Goal: Information Seeking & Learning: Learn about a topic

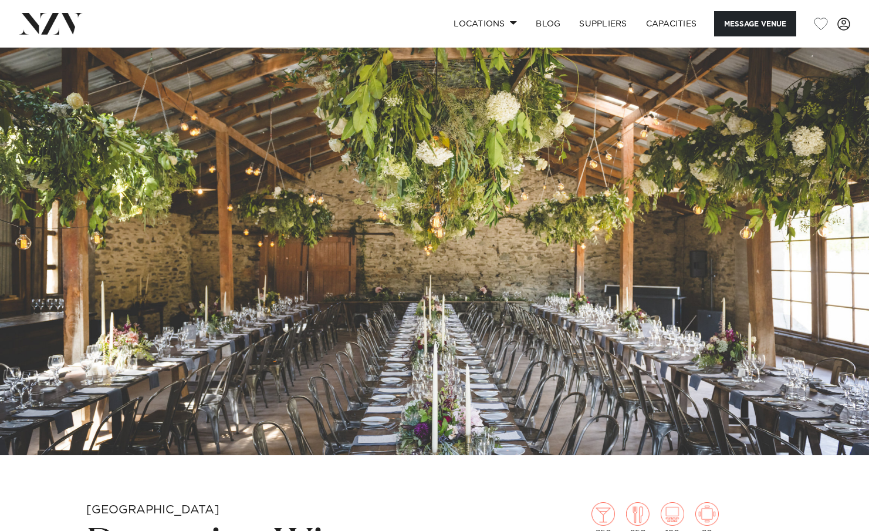
click at [523, 241] on img at bounding box center [434, 251] width 869 height 407
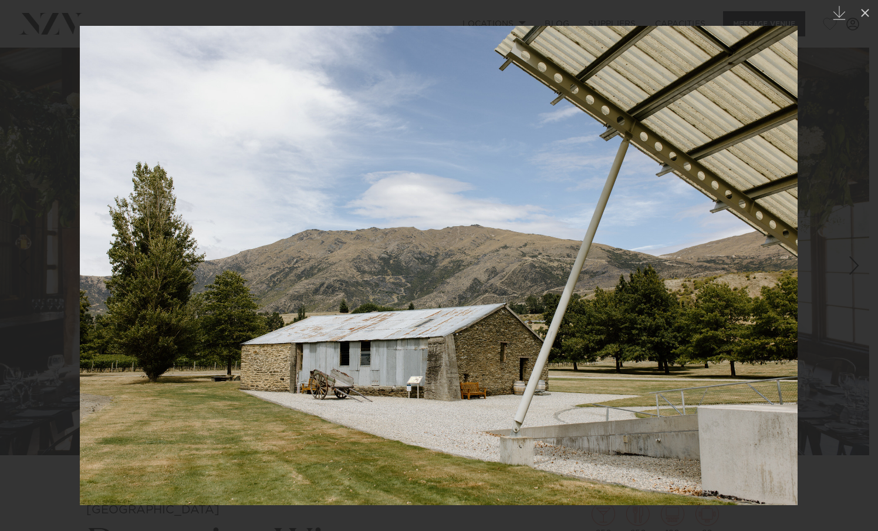
click at [523, 326] on div at bounding box center [439, 265] width 878 height 531
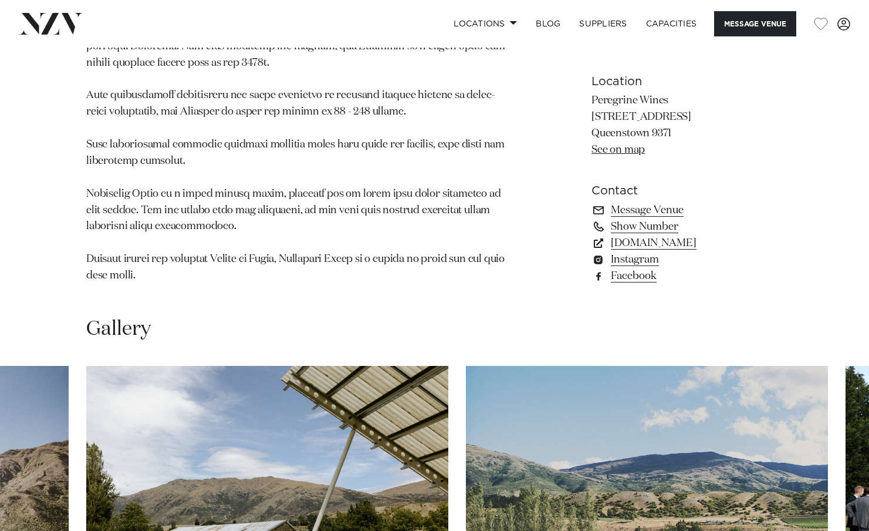
scroll to position [1056, 0]
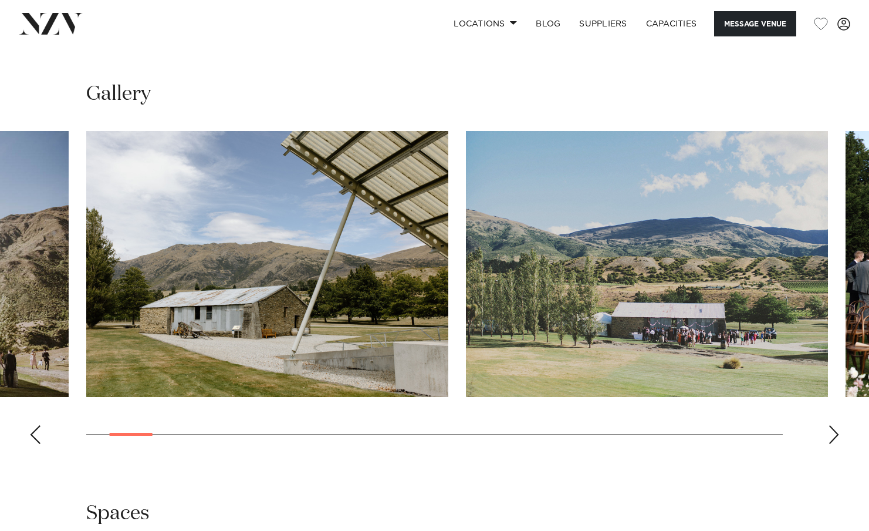
click at [523, 425] on div "Next slide" at bounding box center [834, 434] width 12 height 19
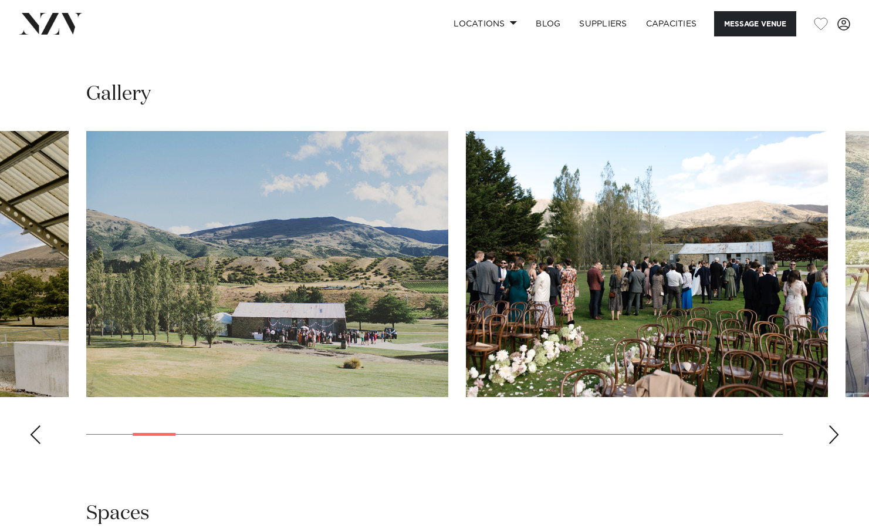
click at [523, 425] on div "Next slide" at bounding box center [834, 434] width 12 height 19
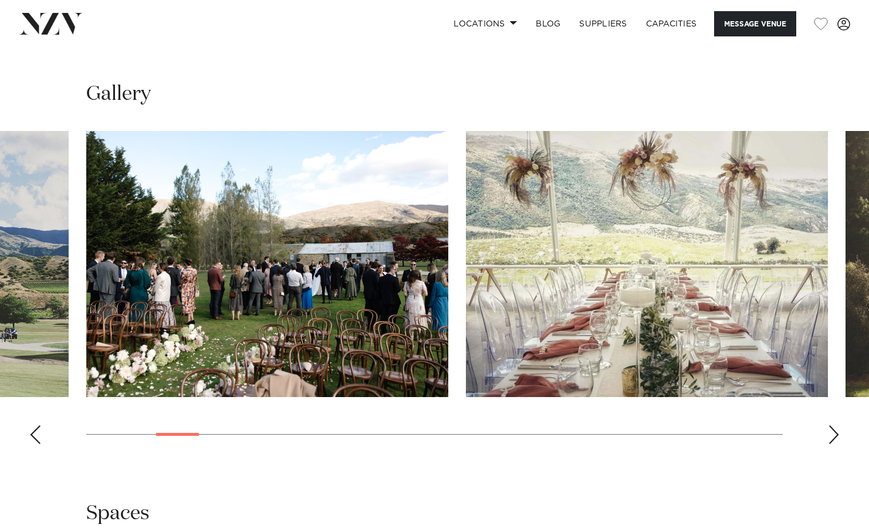
click at [523, 425] on div "Next slide" at bounding box center [834, 434] width 12 height 19
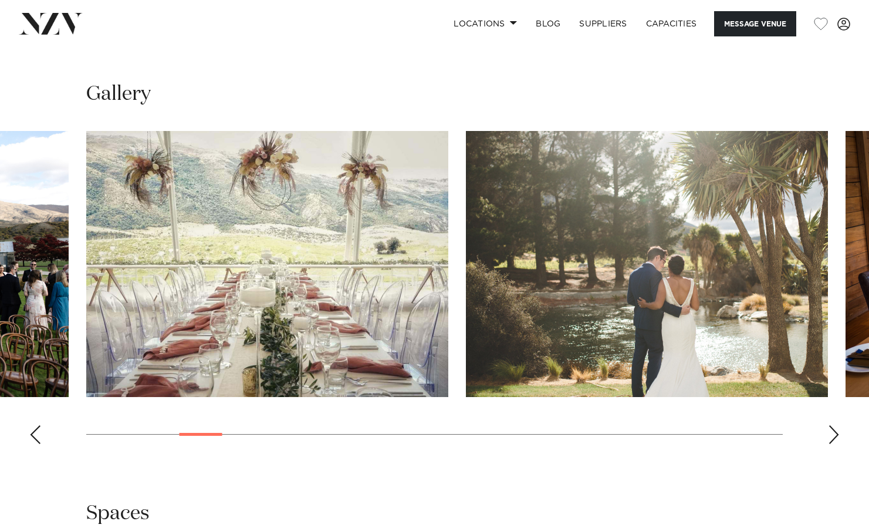
click at [523, 425] on div "Next slide" at bounding box center [834, 434] width 12 height 19
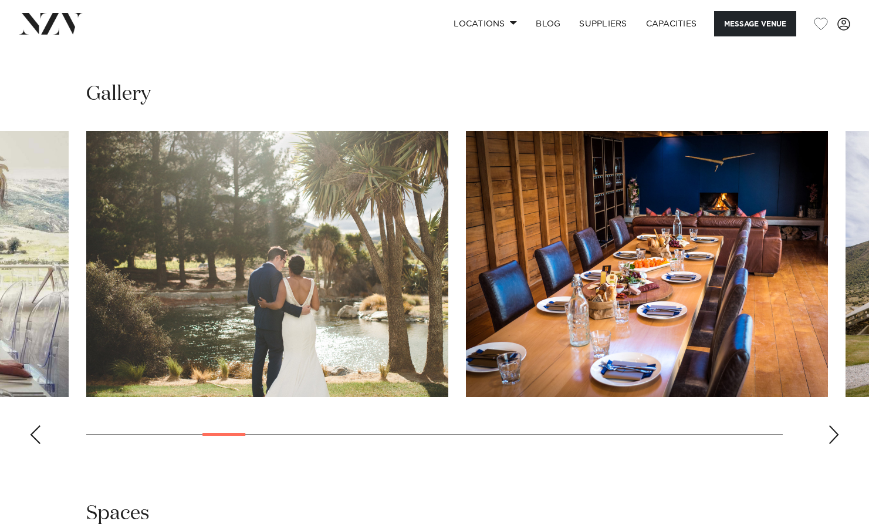
click at [523, 391] on swiper-container at bounding box center [434, 292] width 869 height 322
click at [523, 384] on swiper-container at bounding box center [434, 292] width 869 height 322
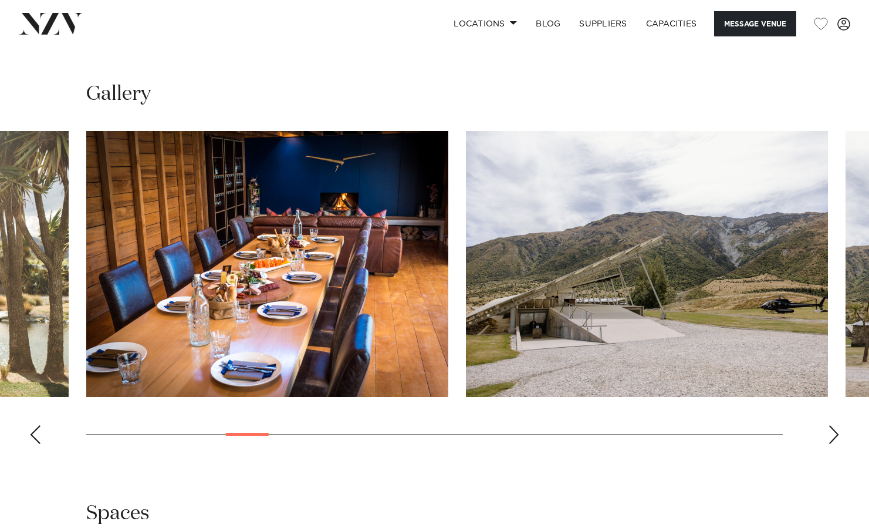
click at [523, 425] on div "Next slide" at bounding box center [834, 434] width 12 height 19
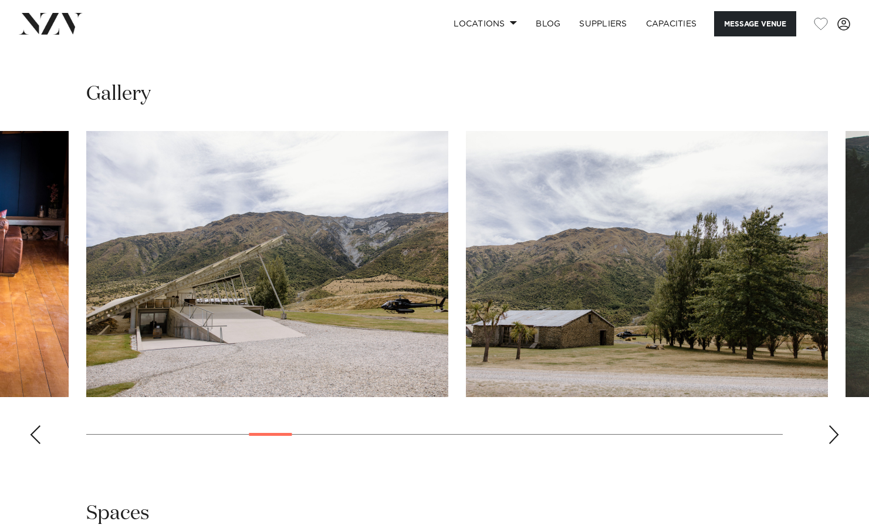
click at [523, 425] on div "Next slide" at bounding box center [834, 434] width 12 height 19
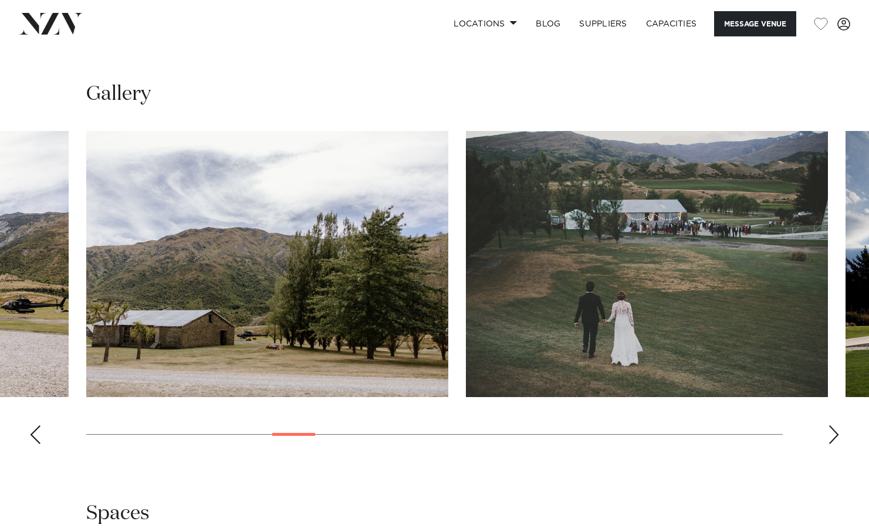
click at [523, 425] on div "Next slide" at bounding box center [834, 434] width 12 height 19
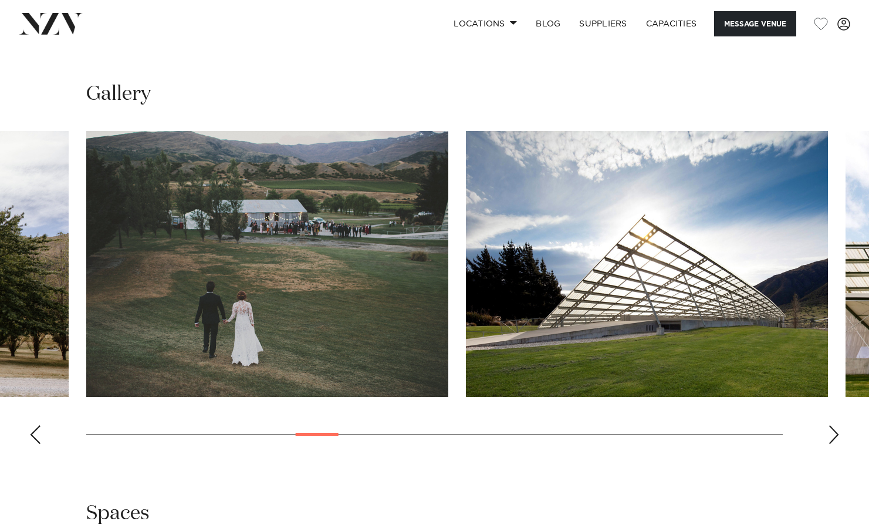
click at [523, 425] on div "Next slide" at bounding box center [834, 434] width 12 height 19
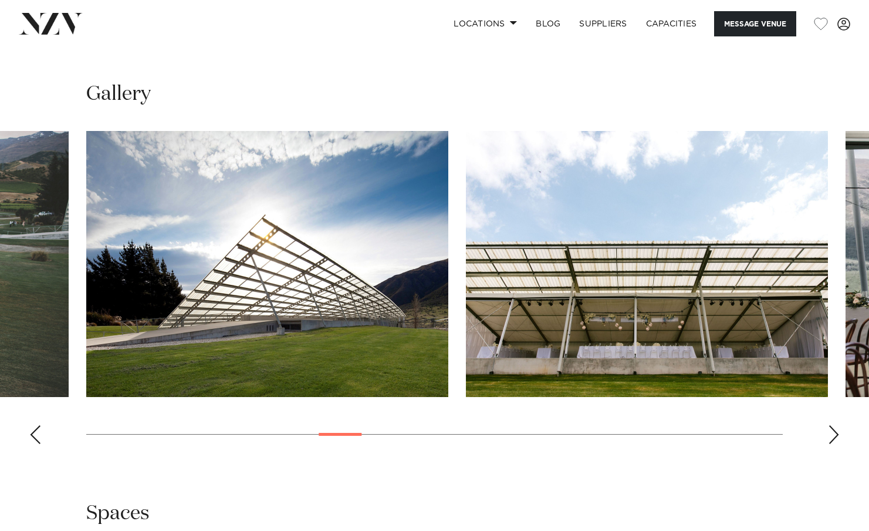
click at [523, 425] on div "Next slide" at bounding box center [834, 434] width 12 height 19
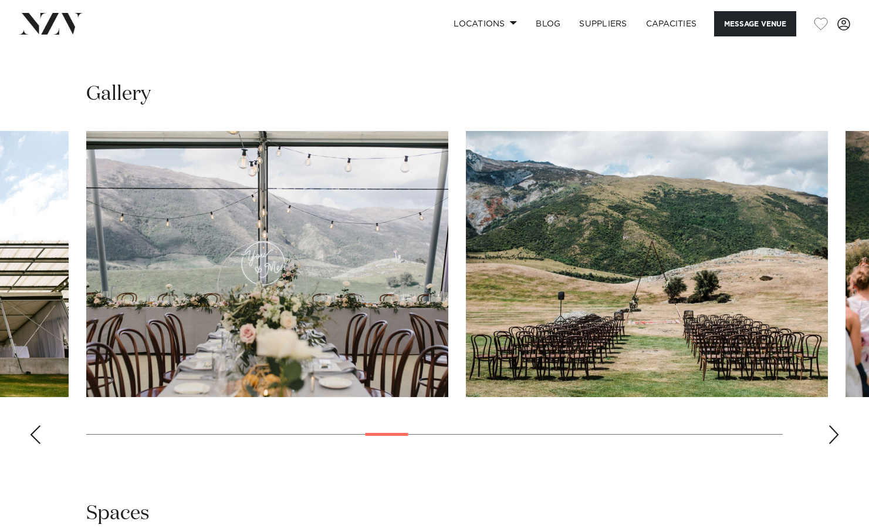
click at [523, 425] on div "Next slide" at bounding box center [834, 434] width 12 height 19
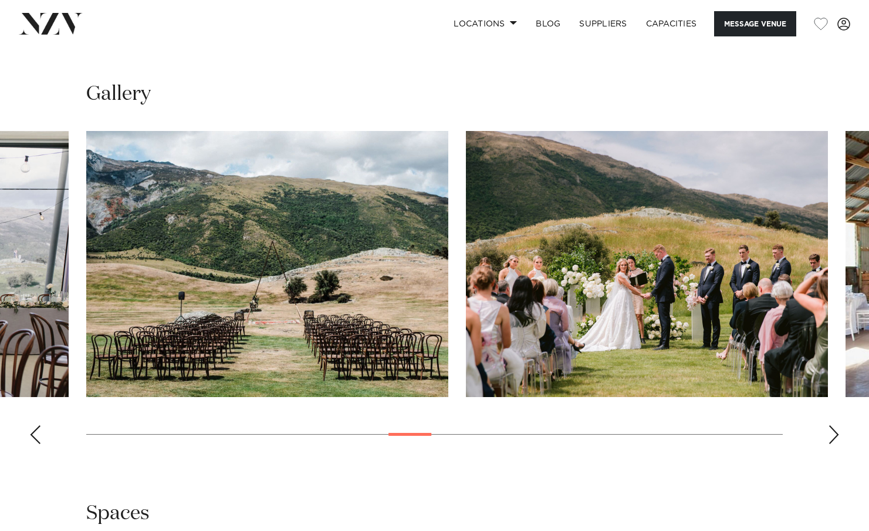
click at [523, 425] on div "Next slide" at bounding box center [834, 434] width 12 height 19
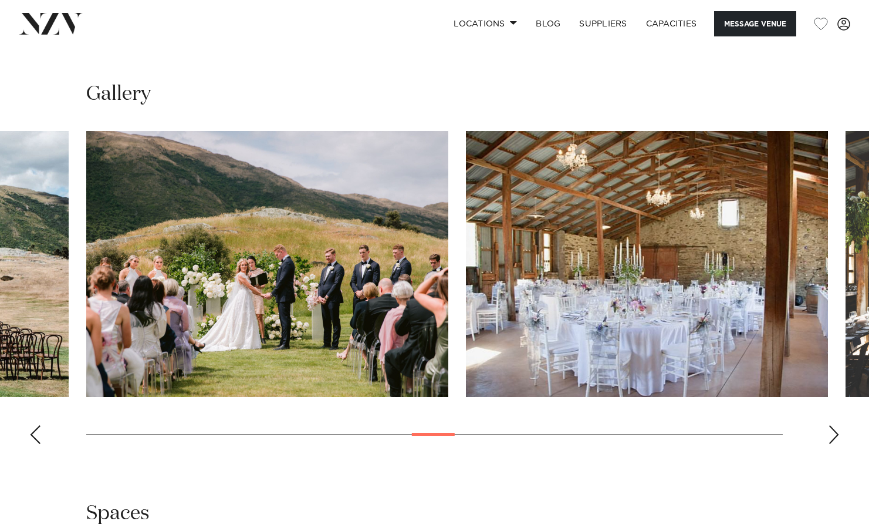
click at [523, 425] on div "Next slide" at bounding box center [834, 434] width 12 height 19
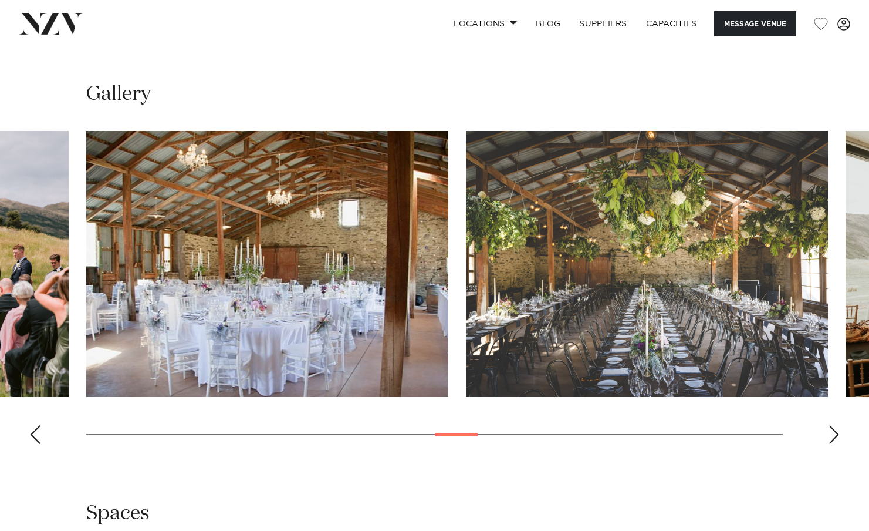
click at [523, 425] on div "Next slide" at bounding box center [834, 434] width 12 height 19
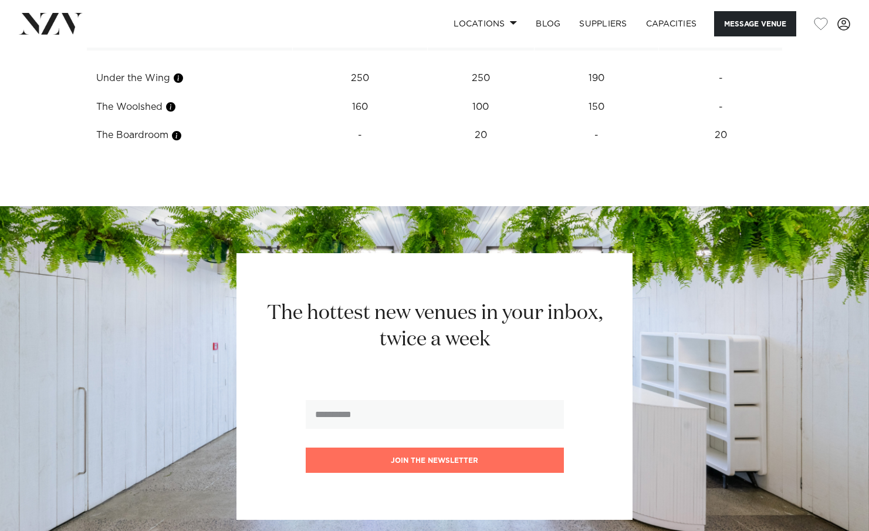
scroll to position [1878, 0]
